Goal: Information Seeking & Learning: Learn about a topic

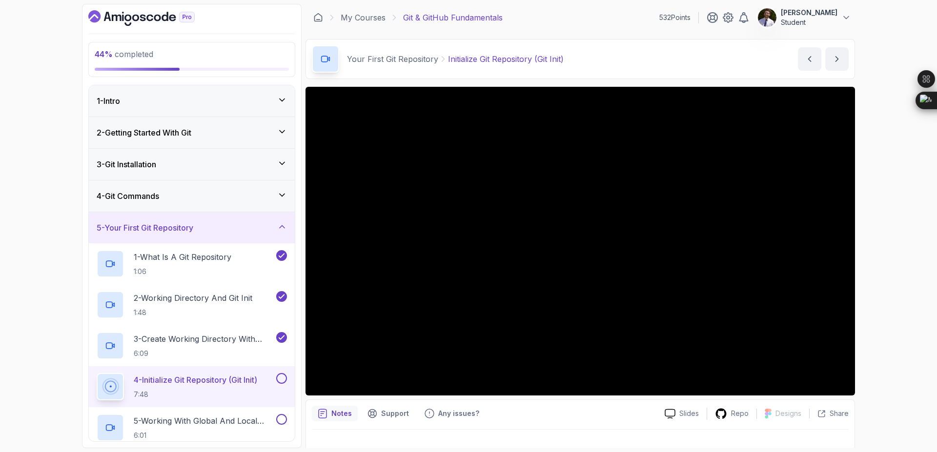
scroll to position [216, 0]
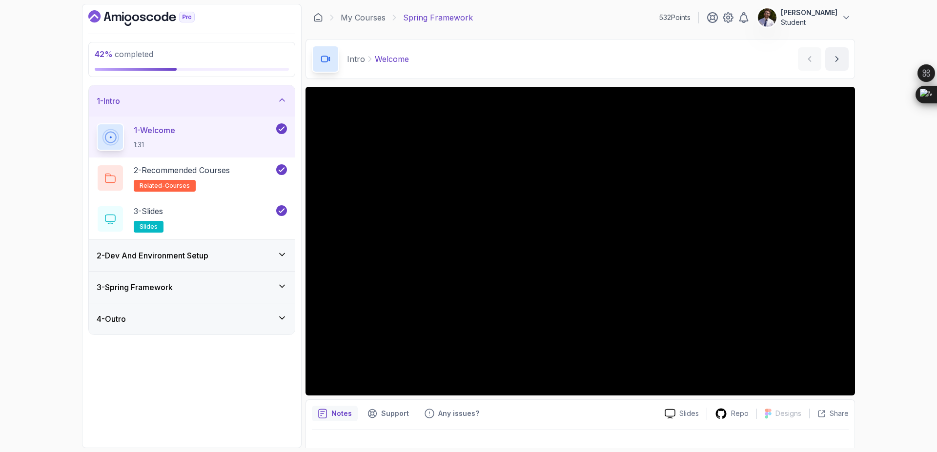
click at [262, 260] on div "2 - Dev And Environment Setup" at bounding box center [192, 256] width 190 height 12
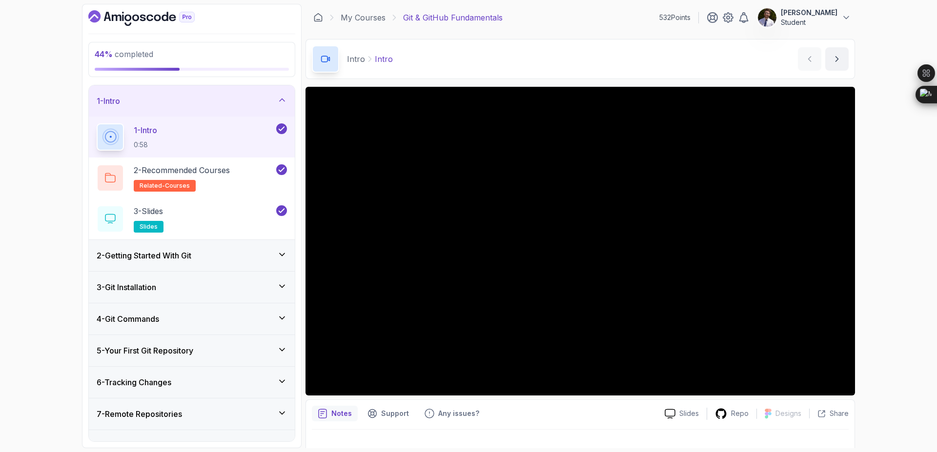
click at [267, 356] on div "5 - Your First Git Repository" at bounding box center [192, 351] width 190 height 12
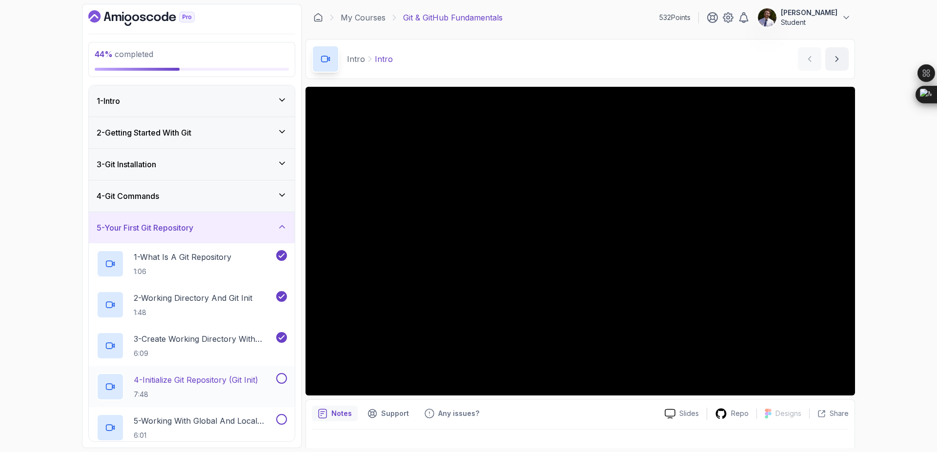
click at [179, 380] on p "4 - Initialize Git Repository (Git Init)" at bounding box center [196, 380] width 124 height 12
